Goal: Task Accomplishment & Management: Complete application form

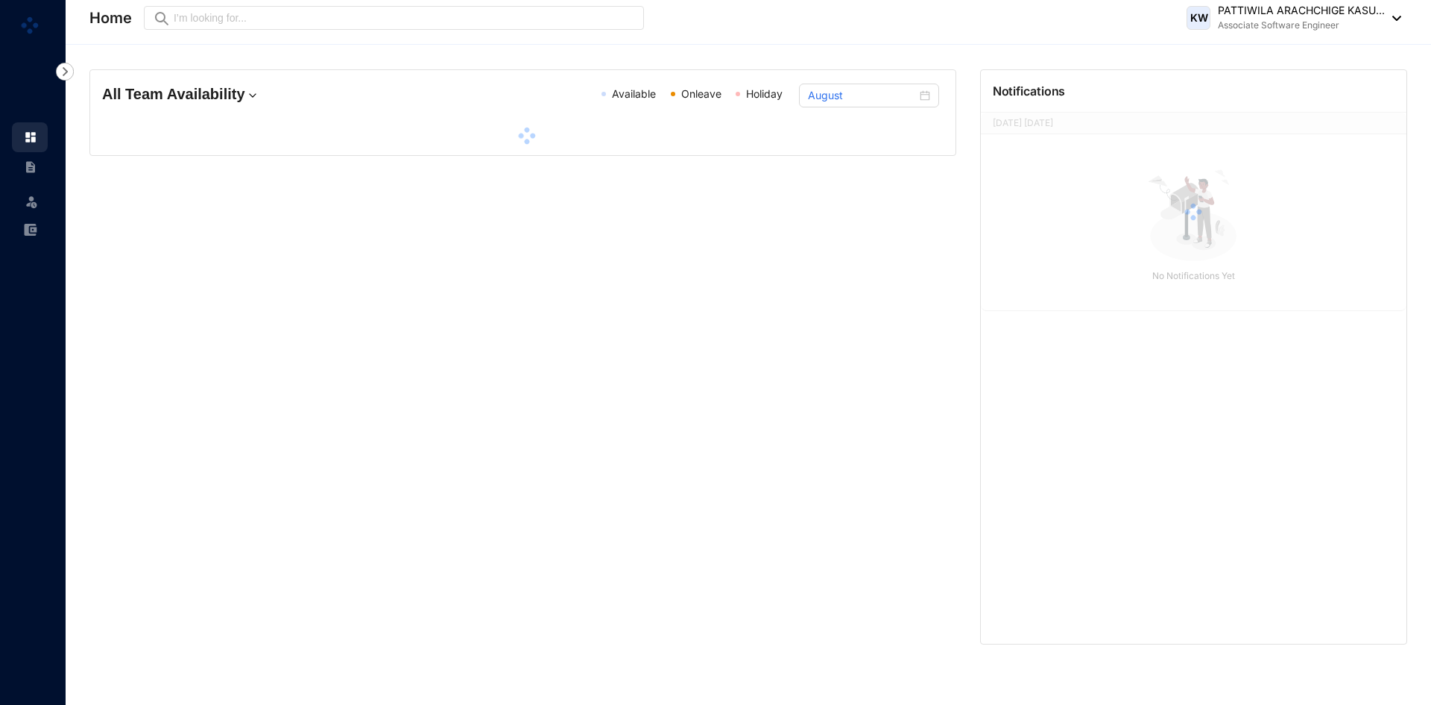
click at [162, 316] on div "All Team Availability Available Onleave Holiday August" at bounding box center [526, 356] width 891 height 575
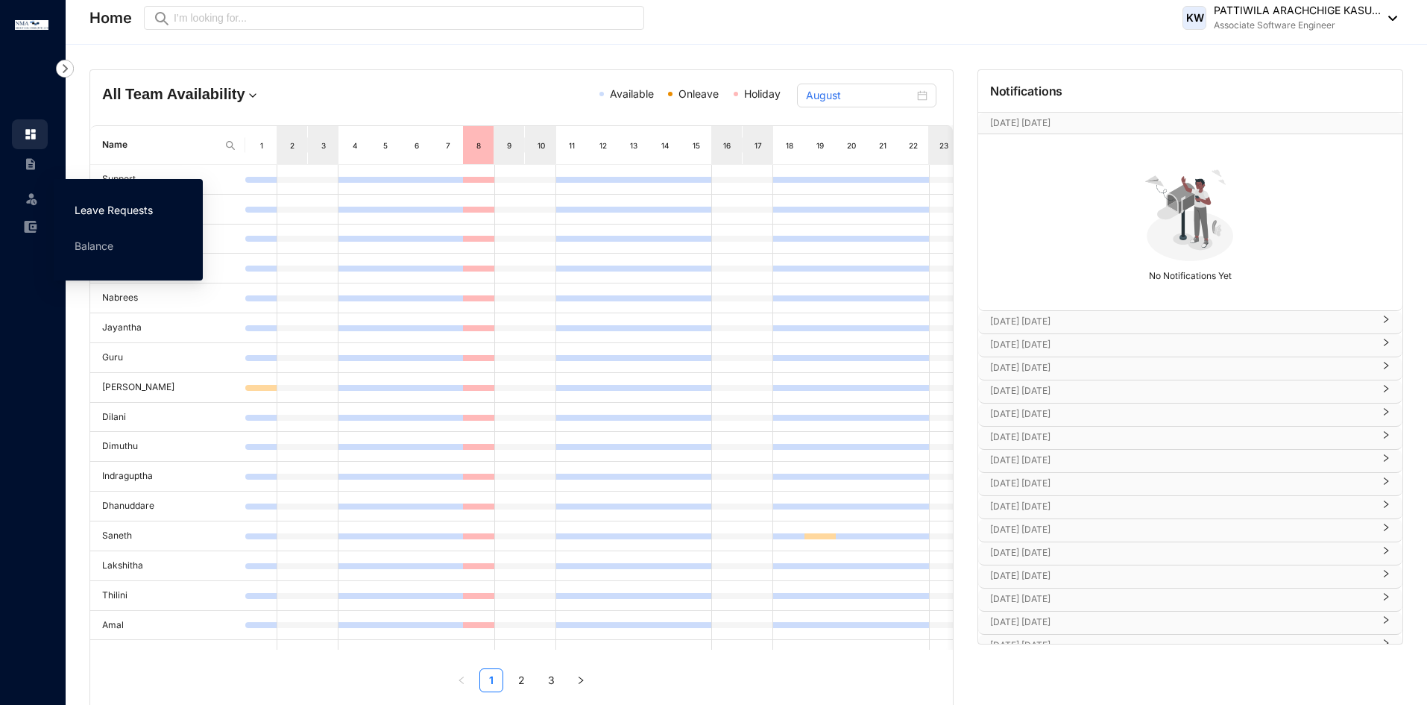
click at [95, 207] on link "Leave Requests" at bounding box center [114, 210] width 78 height 13
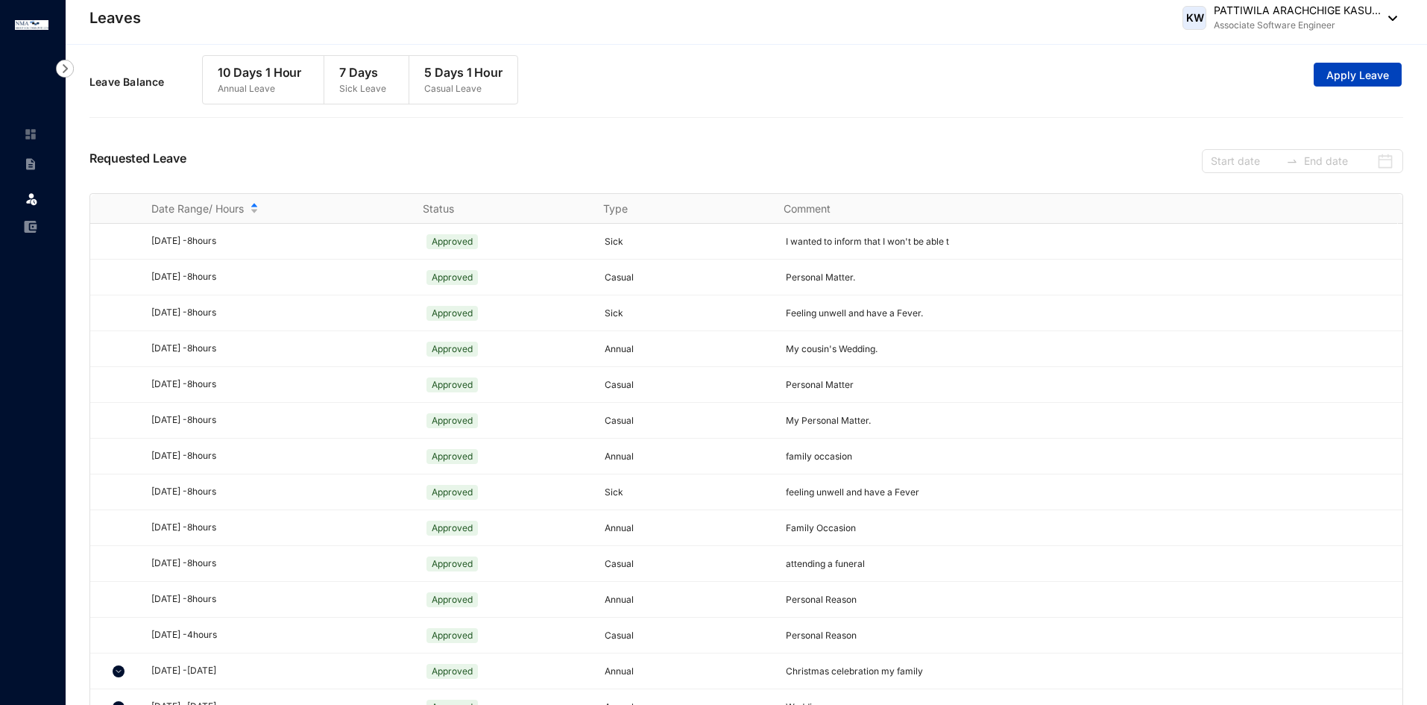
click at [1381, 66] on button "Apply Leave" at bounding box center [1358, 75] width 88 height 24
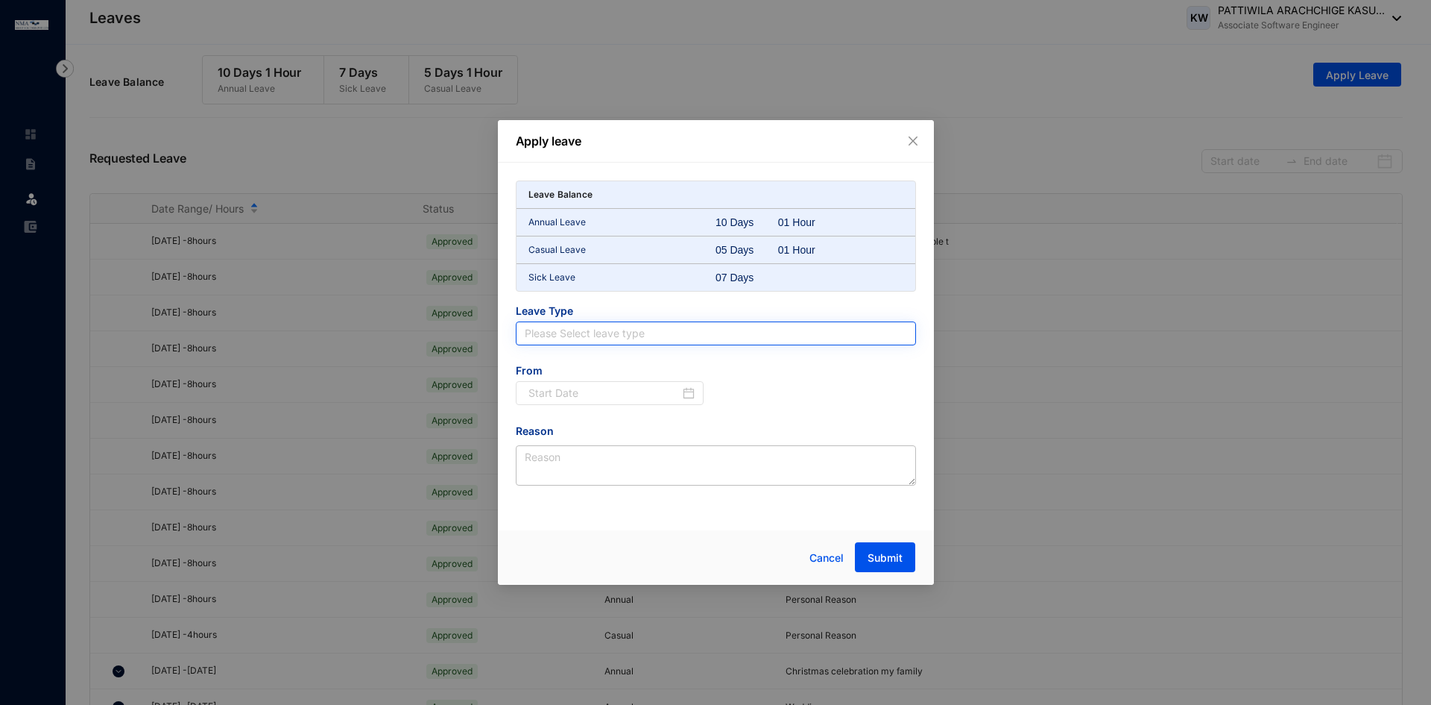
click at [631, 337] on input "search" at bounding box center [716, 333] width 382 height 22
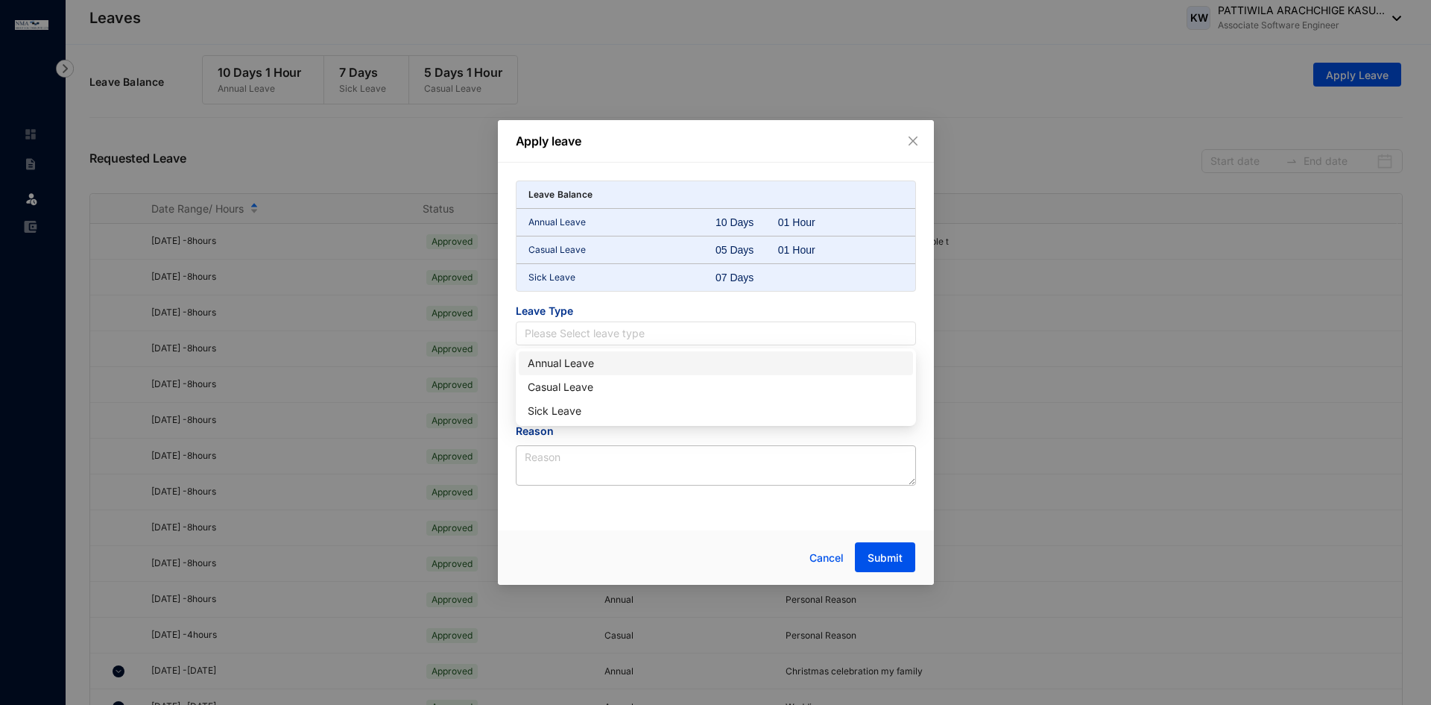
click at [593, 367] on div "Annual Leave" at bounding box center [716, 363] width 376 height 16
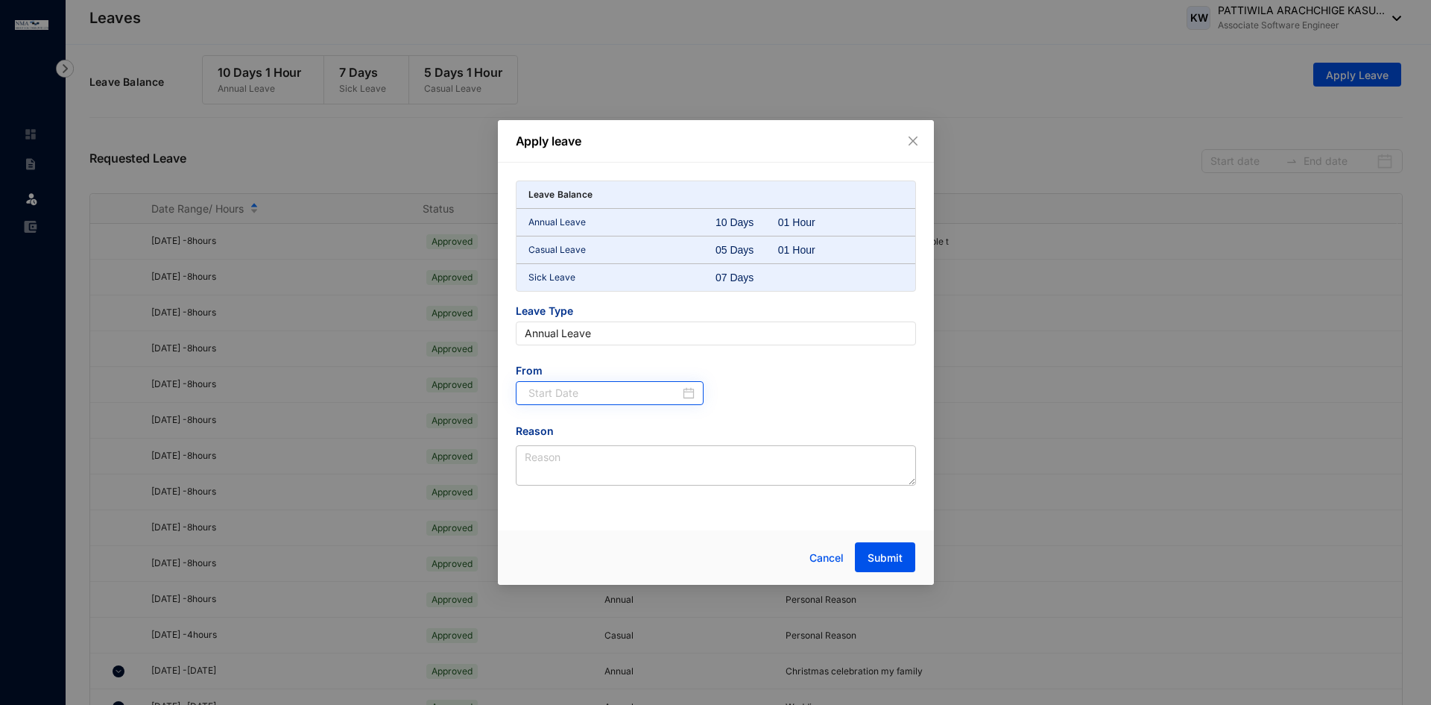
click at [627, 401] on div at bounding box center [610, 393] width 189 height 24
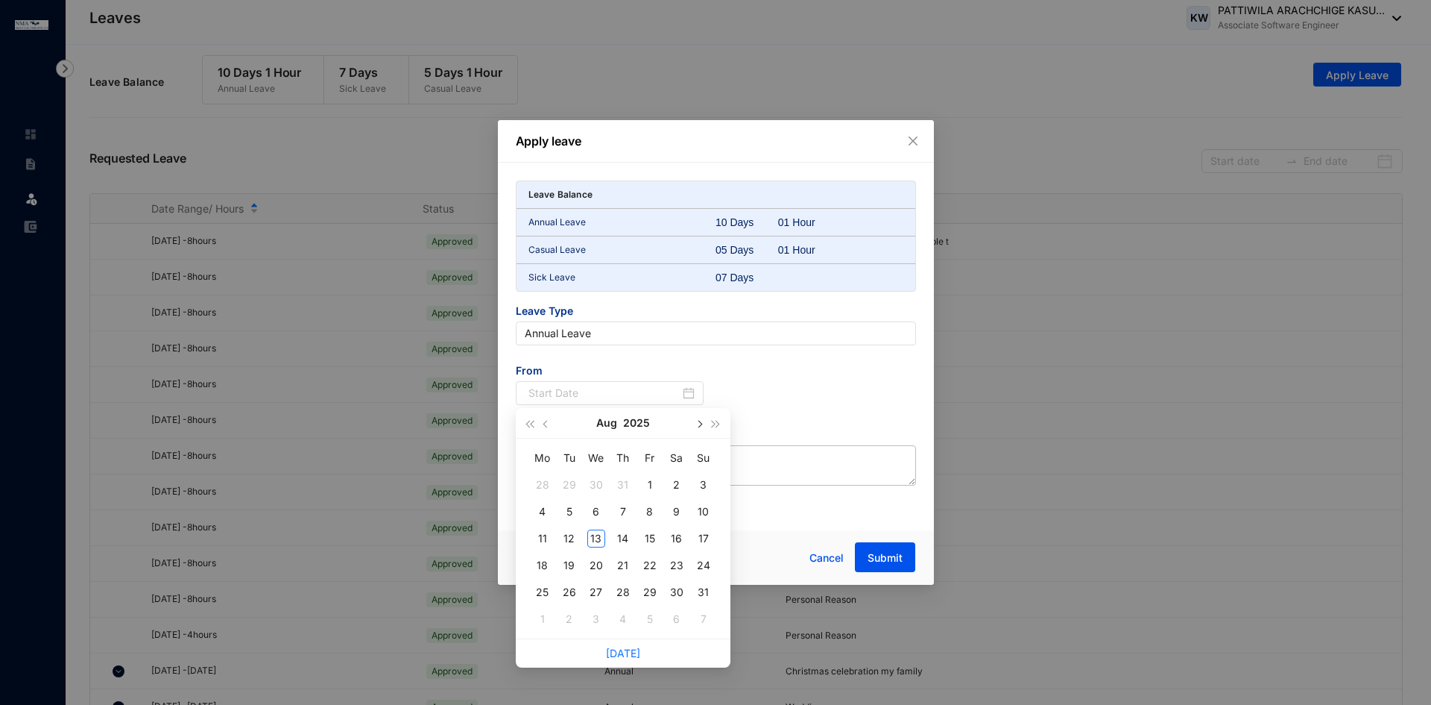
click at [703, 426] on button "button" at bounding box center [699, 423] width 16 height 30
type input "[DATE]"
click at [540, 488] on div "1" at bounding box center [543, 485] width 18 height 18
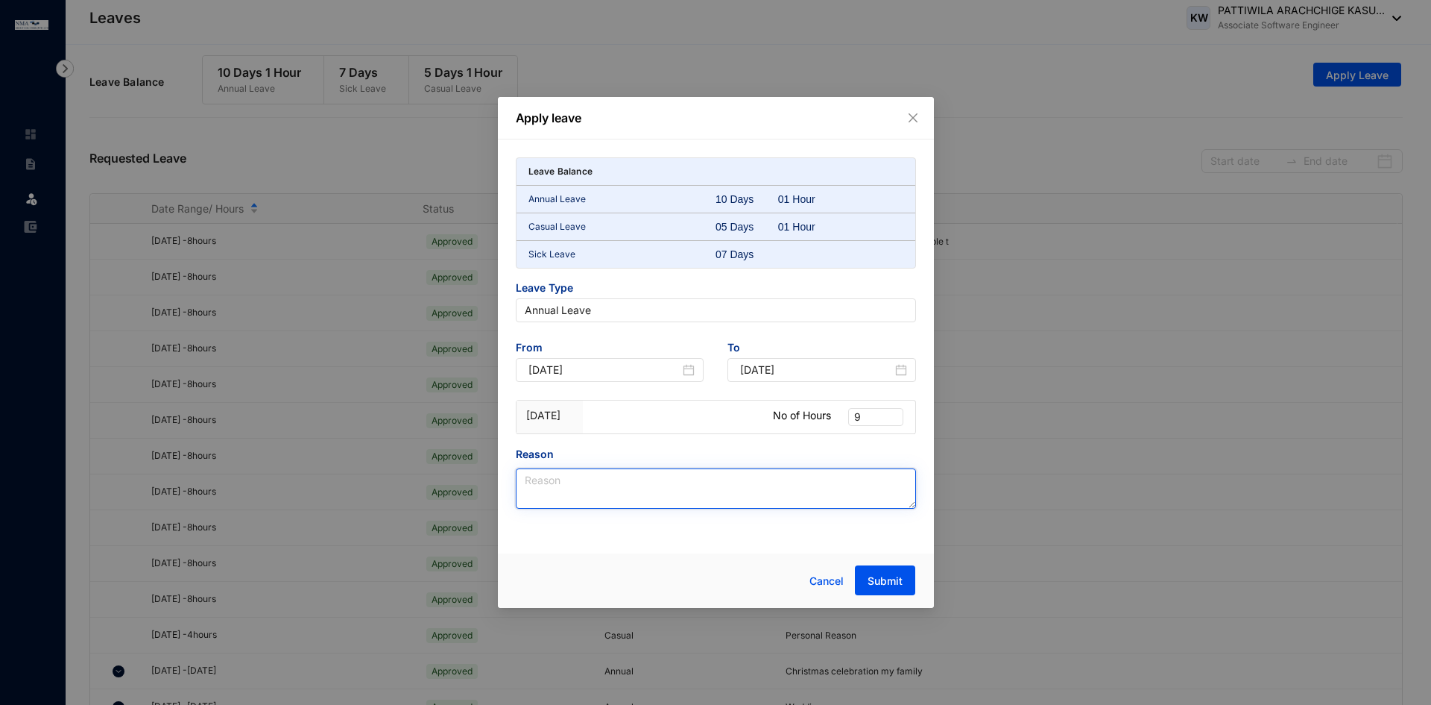
click at [625, 479] on textarea "Reason" at bounding box center [716, 488] width 400 height 40
paste textarea "wedding ceremony"
type textarea "wedding ceremony"
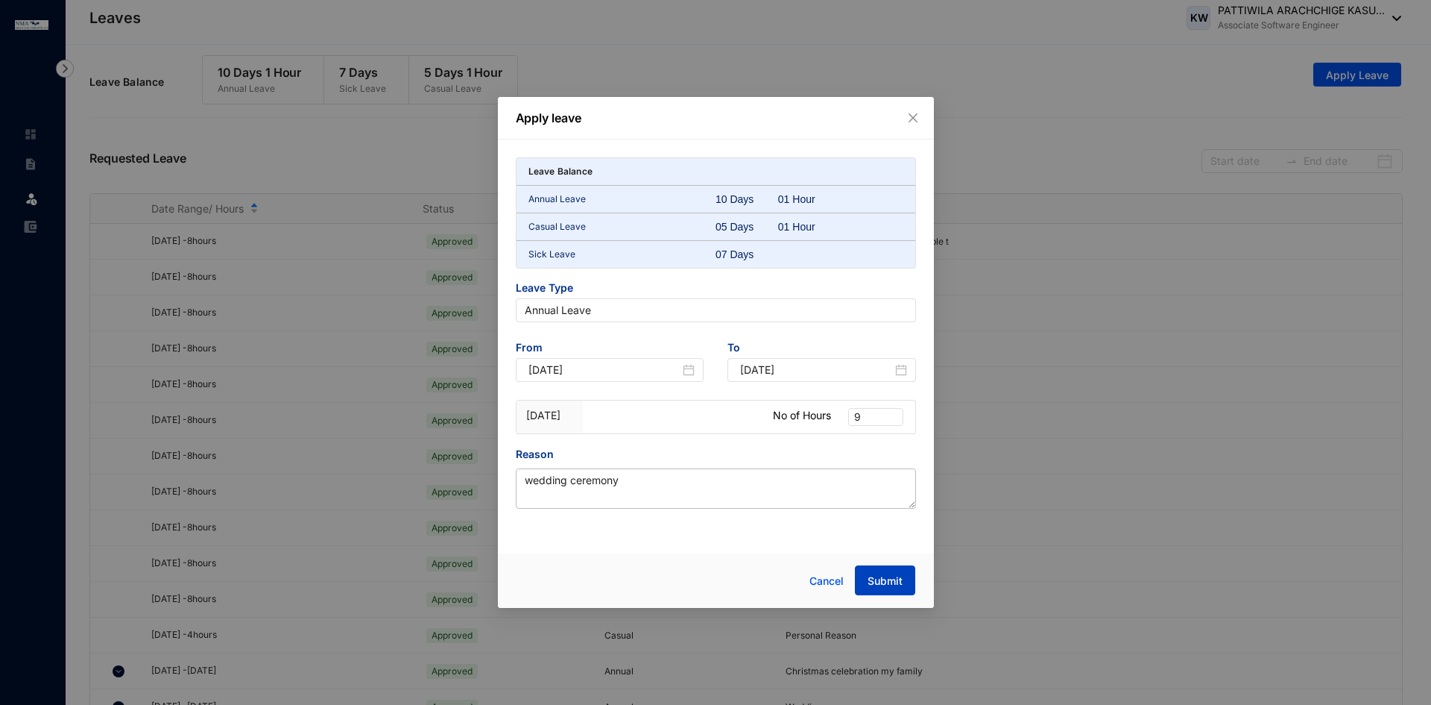
click at [895, 576] on span "Submit" at bounding box center [885, 580] width 35 height 15
